Goal: Information Seeking & Learning: Learn about a topic

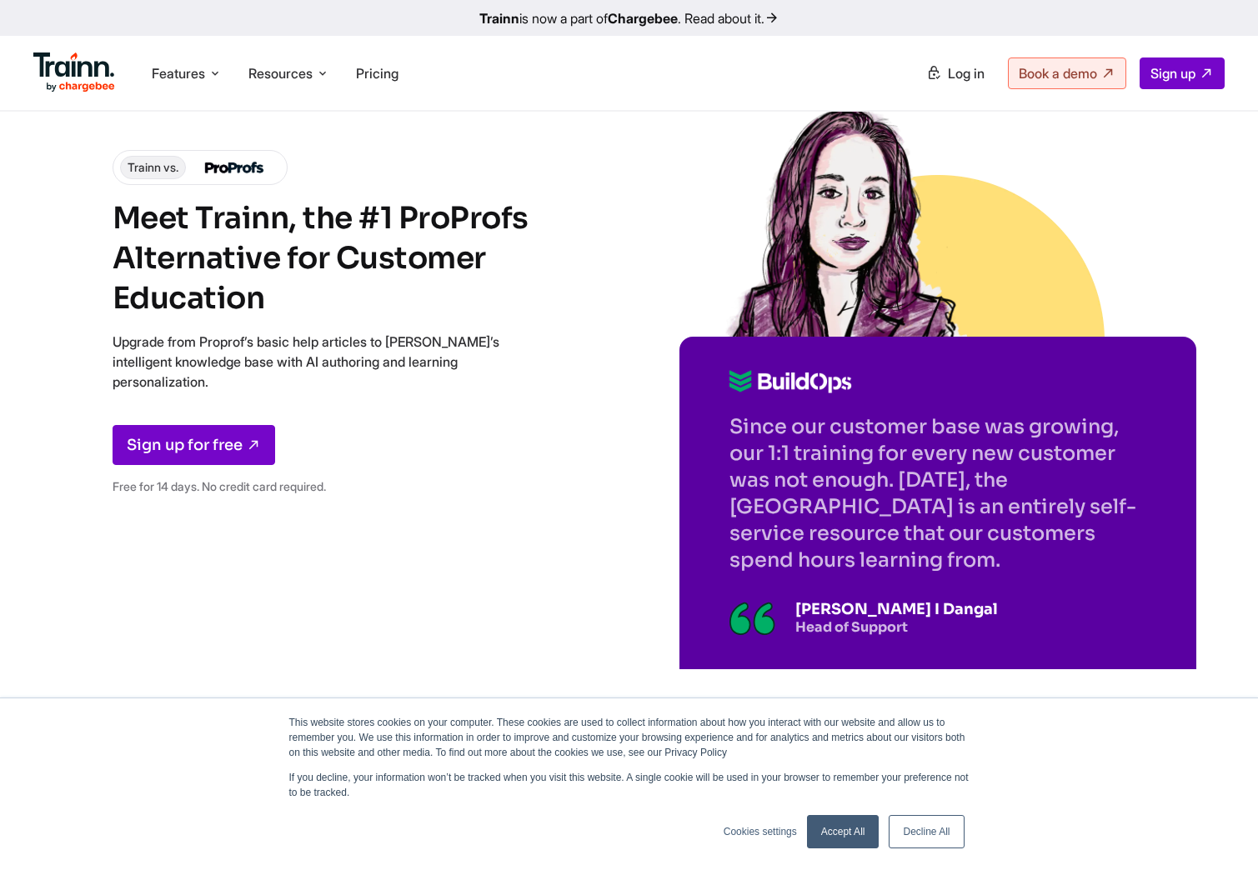
click at [75, 60] on img at bounding box center [74, 73] width 82 height 40
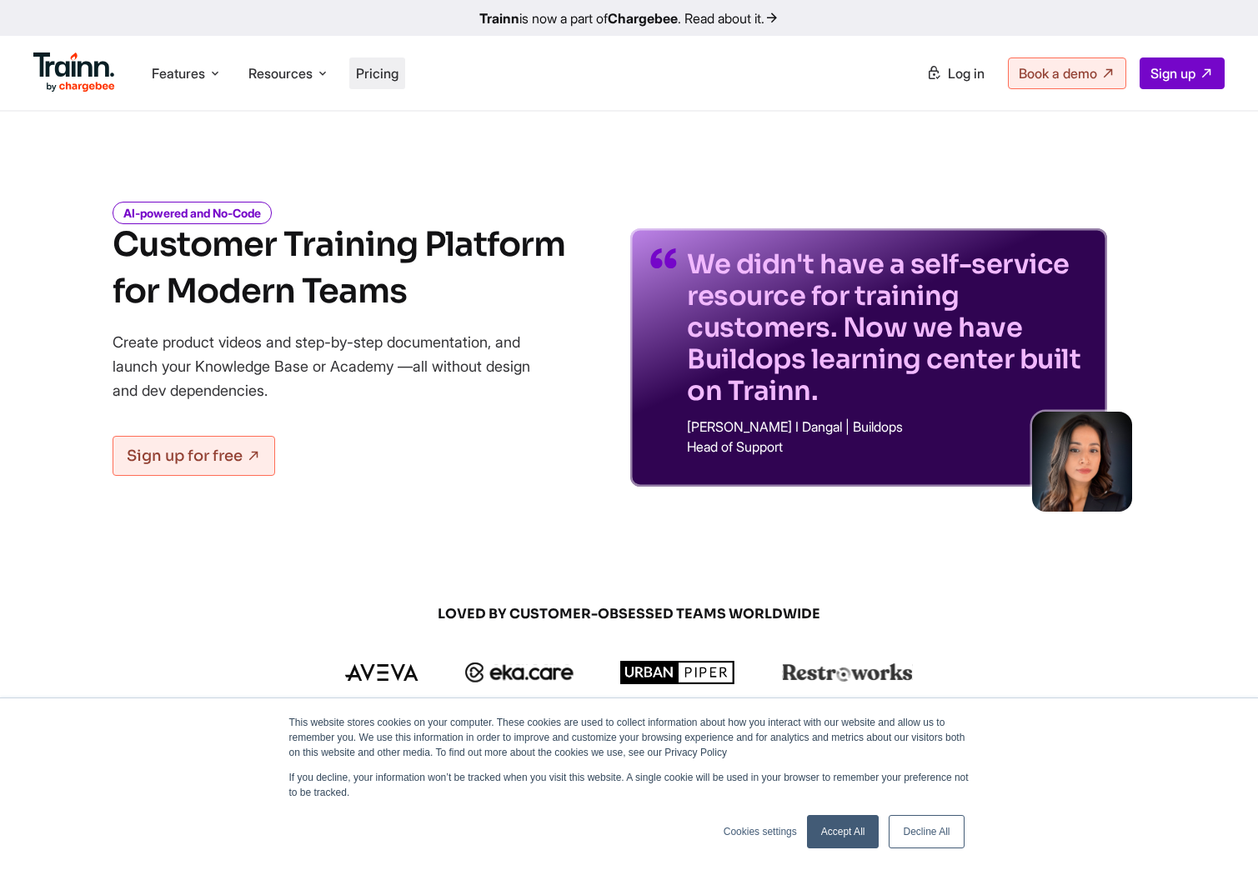
click at [368, 68] on span "Pricing" at bounding box center [377, 73] width 43 height 17
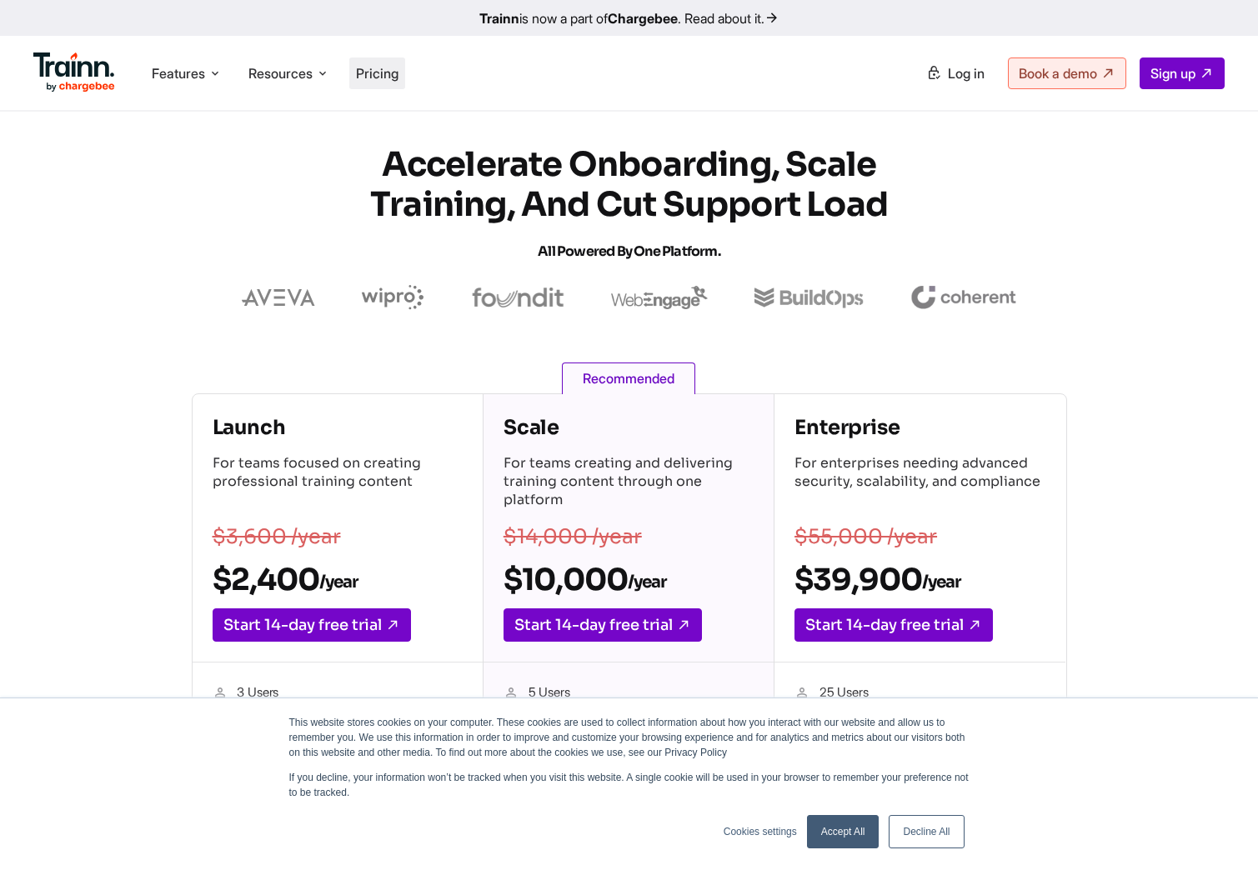
click at [393, 81] on span "Pricing" at bounding box center [377, 73] width 43 height 17
click at [208, 71] on li "Features Product Videos Create product & how-to videos in multiple languages. G…" at bounding box center [186, 74] width 83 height 32
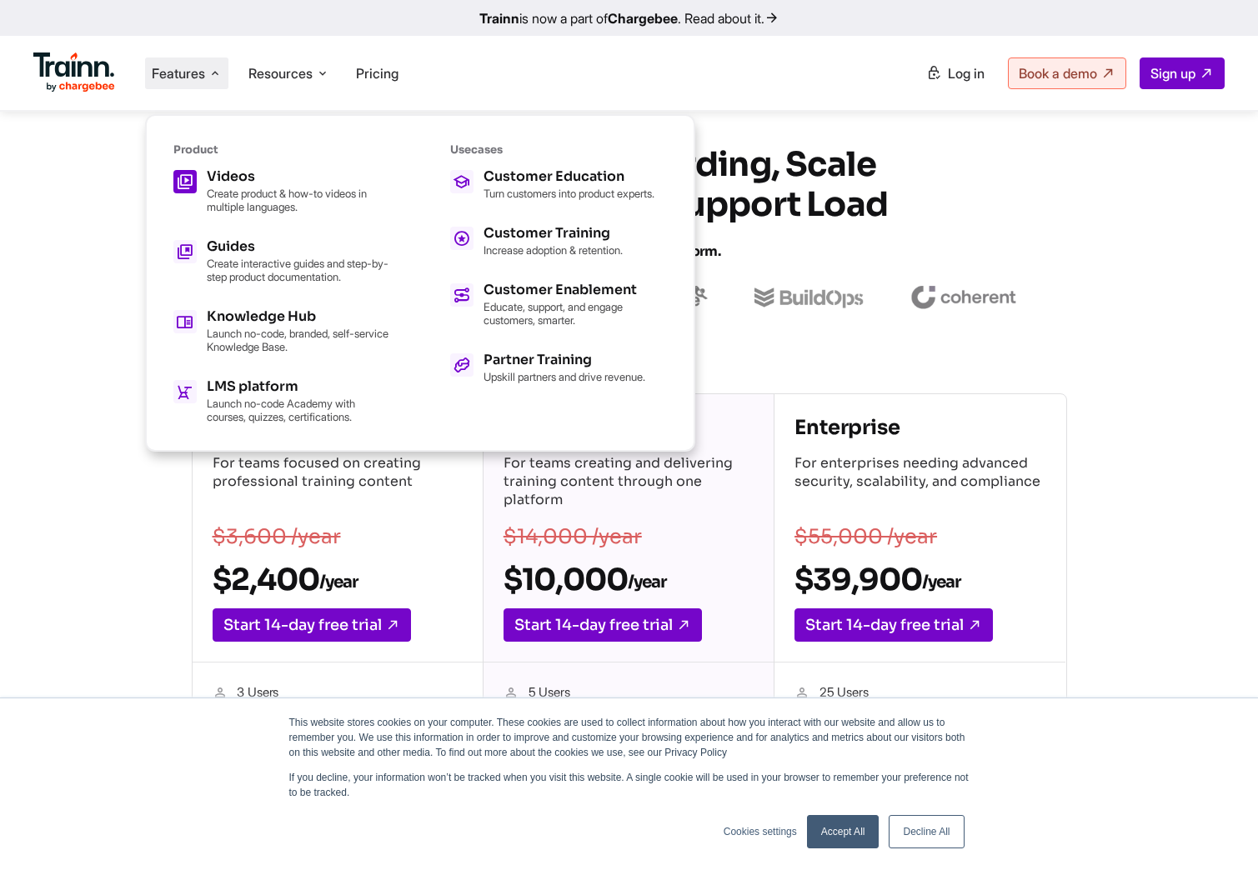
click at [237, 181] on h5 "Videos" at bounding box center [298, 176] width 183 height 13
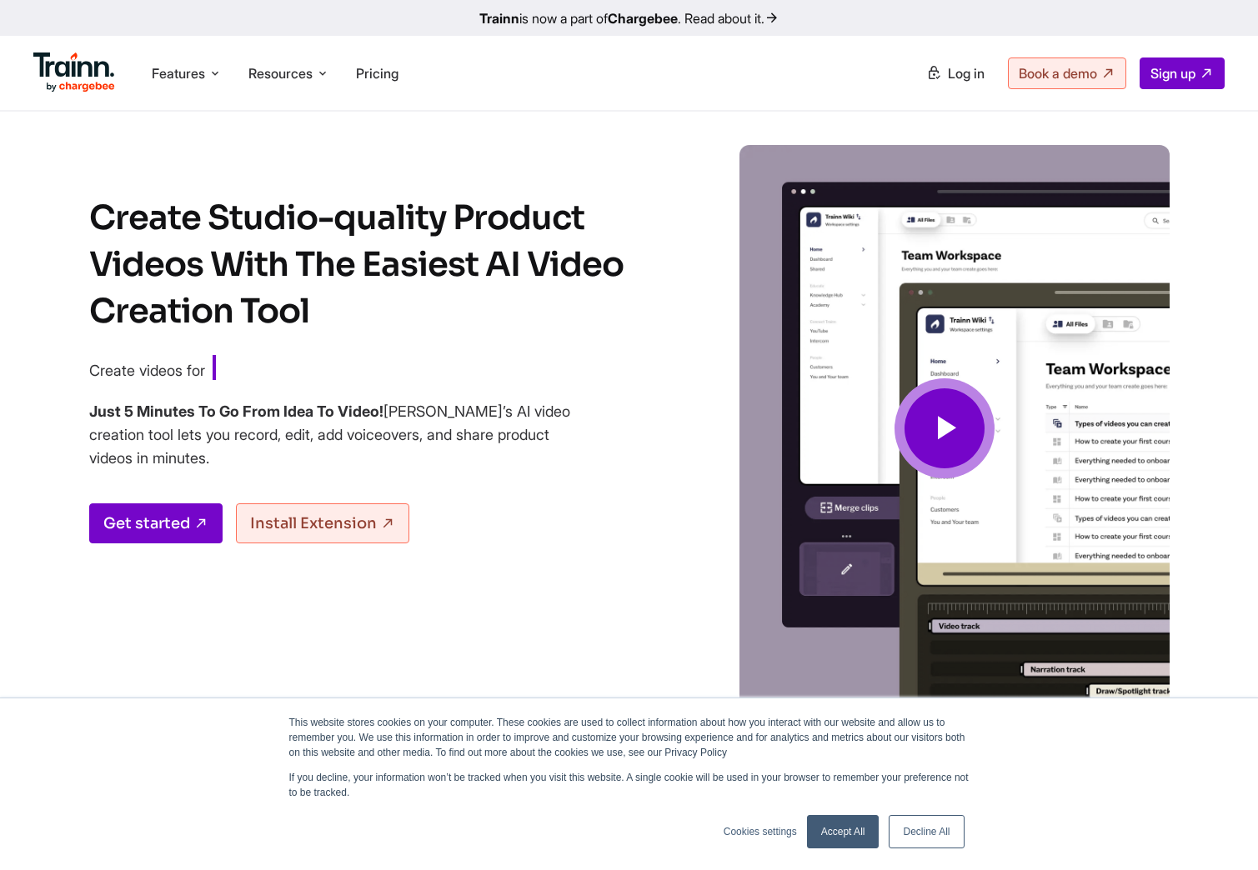
click at [910, 445] on span at bounding box center [944, 428] width 100 height 100
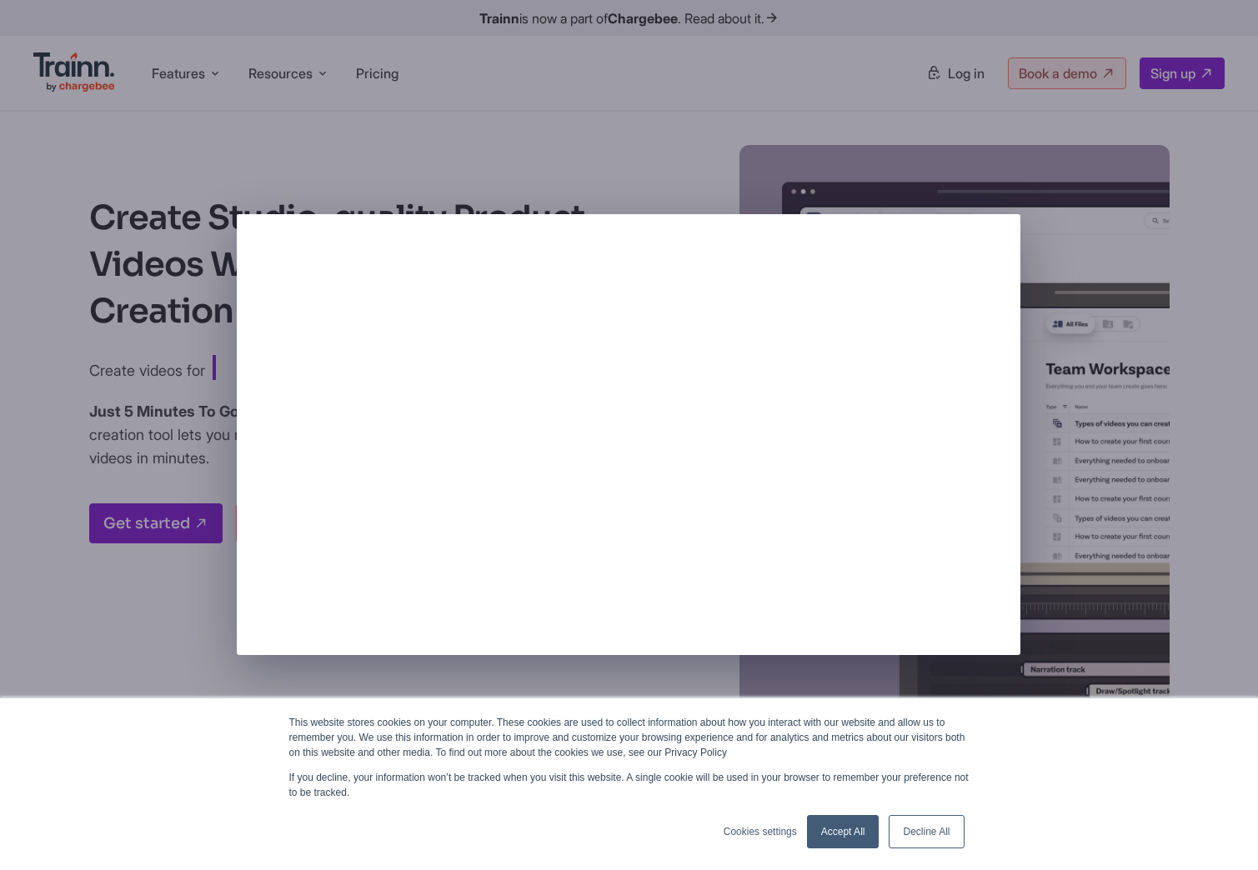
click at [540, 93] on div at bounding box center [629, 435] width 1258 height 870
